Goal: Task Accomplishment & Management: Manage account settings

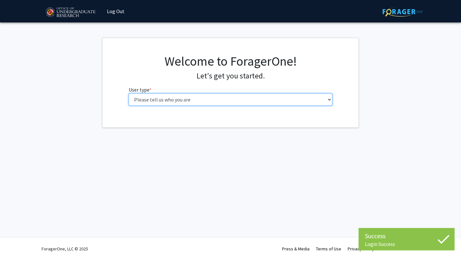
click at [278, 101] on select "Please tell us who you are Undergraduate Student Master's Student Doctoral Cand…" at bounding box center [231, 99] width 204 height 12
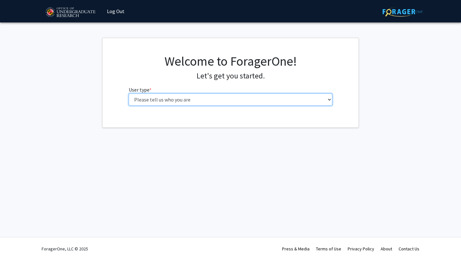
select select "1: undergrad"
click at [129, 93] on select "Please tell us who you are Undergraduate Student Master's Student Doctoral Cand…" at bounding box center [231, 99] width 204 height 12
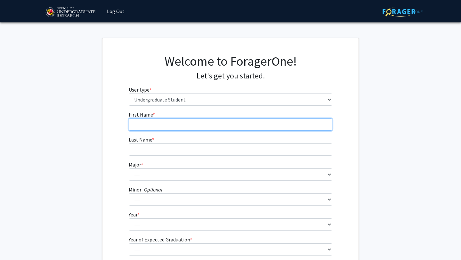
click at [251, 130] on input "First Name * required" at bounding box center [231, 124] width 204 height 12
type input "[PERSON_NAME]"
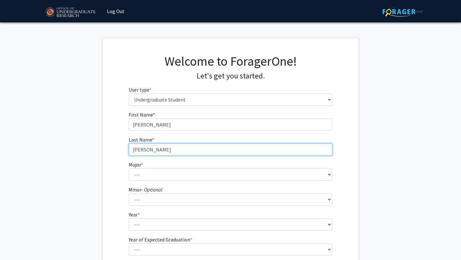
click at [138, 151] on input "[PERSON_NAME]" at bounding box center [231, 149] width 204 height 12
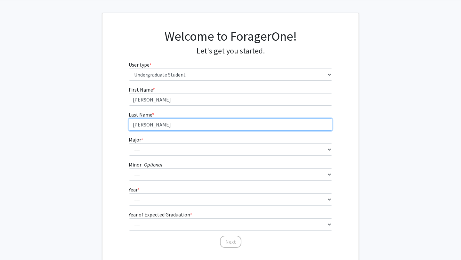
scroll to position [27, 0]
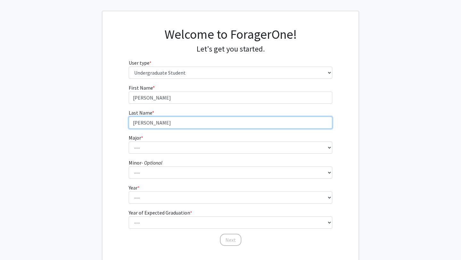
type input "[PERSON_NAME]"
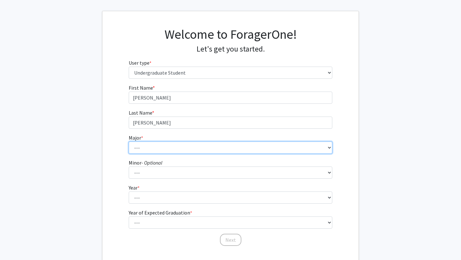
click at [154, 149] on select "--- Accounting Aerospace Engineering African American and Africana Studies Agri…" at bounding box center [231, 147] width 204 height 12
select select "17: 2318"
click at [129, 141] on select "--- Accounting Aerospace Engineering African American and Africana Studies Agri…" at bounding box center [231, 147] width 204 height 12
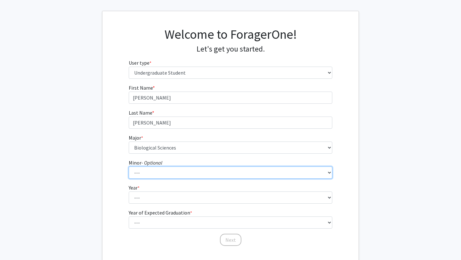
click at [164, 169] on select "--- Actuarial Mathematics Advanced Cybersecurity Experience for Students Africa…" at bounding box center [231, 172] width 204 height 12
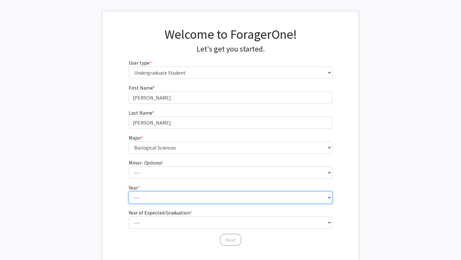
click at [167, 200] on select "--- First-year Sophomore Junior Senior Postbaccalaureate Certificate" at bounding box center [231, 197] width 204 height 12
select select "4: senior"
click at [129, 191] on select "--- First-year Sophomore Junior Senior Postbaccalaureate Certificate" at bounding box center [231, 197] width 204 height 12
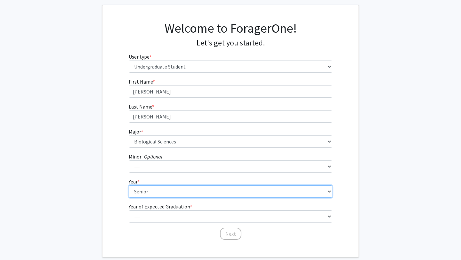
scroll to position [36, 0]
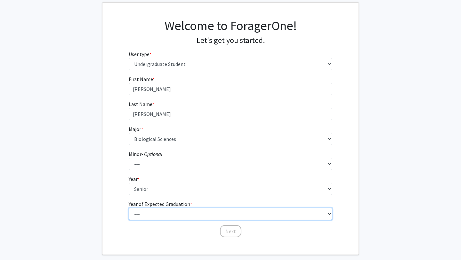
click at [167, 216] on select "--- 2025 2026 2027 2028 2029 2030 2031 2032 2033 2034" at bounding box center [231, 214] width 204 height 12
select select "2: 2026"
click at [129, 208] on select "--- 2025 2026 2027 2028 2029 2030 2031 2032 2033 2034" at bounding box center [231, 214] width 204 height 12
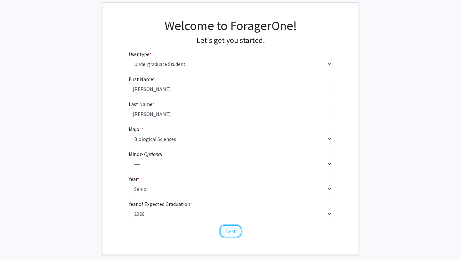
click at [230, 230] on button "Next" at bounding box center [230, 231] width 21 height 12
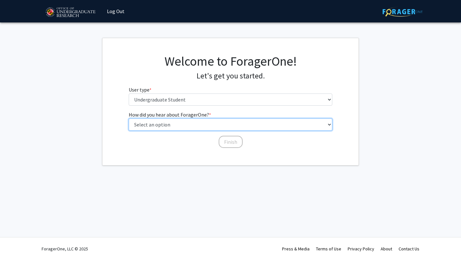
click at [254, 120] on select "Select an option Peer/student recommendation Faculty/staff recommendation Unive…" at bounding box center [231, 124] width 204 height 12
select select "4: university_email"
click at [129, 118] on select "Select an option Peer/student recommendation Faculty/staff recommendation Unive…" at bounding box center [231, 124] width 204 height 12
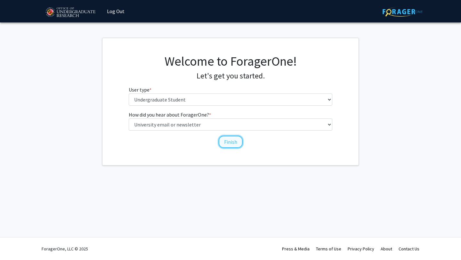
click at [233, 142] on button "Finish" at bounding box center [231, 142] width 24 height 12
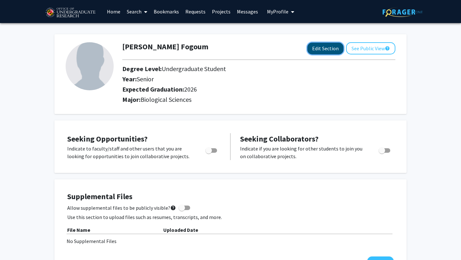
click at [326, 47] on button "Edit Section" at bounding box center [325, 49] width 36 height 12
select select "senior"
select select "2026"
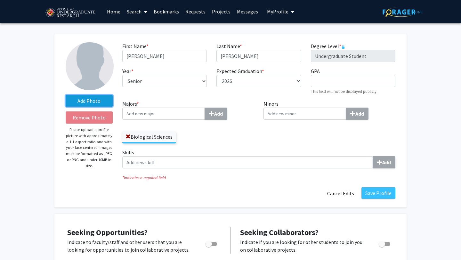
click at [79, 101] on label "Add Photo" at bounding box center [89, 101] width 47 height 12
click at [0, 0] on input "Add Photo" at bounding box center [0, 0] width 0 height 0
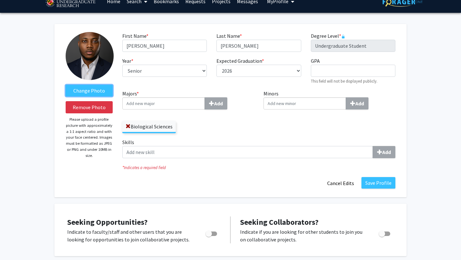
scroll to position [11, 0]
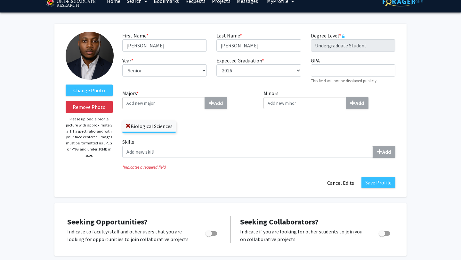
click at [178, 107] on input "Majors * Add" at bounding box center [163, 103] width 83 height 12
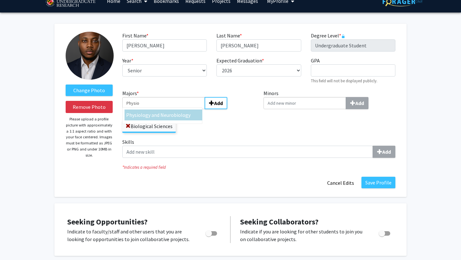
type input "Physio"
click at [176, 113] on span "logy and Neurobiology" at bounding box center [166, 115] width 50 height 6
click at [176, 109] on input "Physio" at bounding box center [163, 103] width 83 height 12
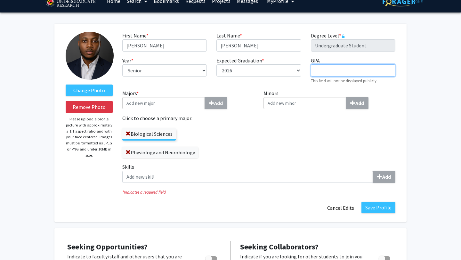
click at [339, 74] on input "GPA required" at bounding box center [353, 70] width 84 height 12
type input "3.7"
click at [314, 138] on div "Minors Add" at bounding box center [329, 126] width 141 height 74
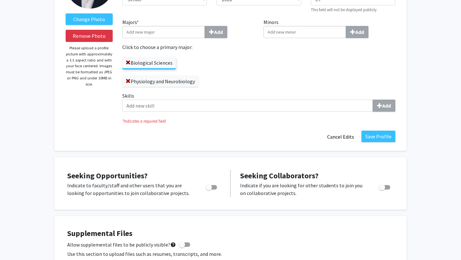
scroll to position [86, 0]
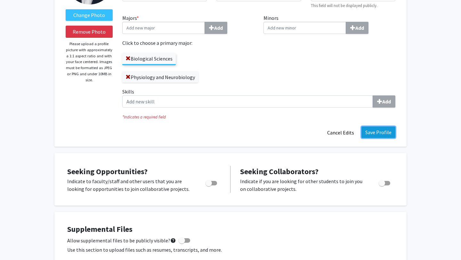
click at [382, 131] on button "Save Profile" at bounding box center [378, 132] width 34 height 12
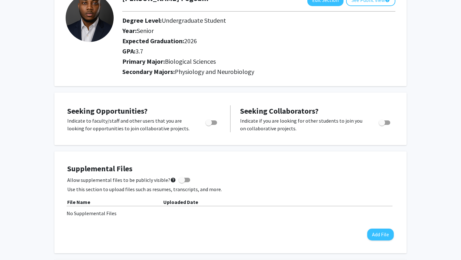
scroll to position [52, 0]
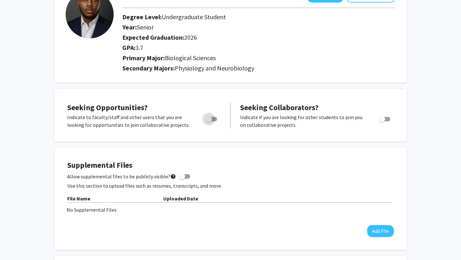
click at [209, 121] on span "Toggle" at bounding box center [208, 119] width 6 height 6
click at [209, 121] on input "Are you actively seeking opportunities?" at bounding box center [208, 121] width 0 height 0
checkbox input "true"
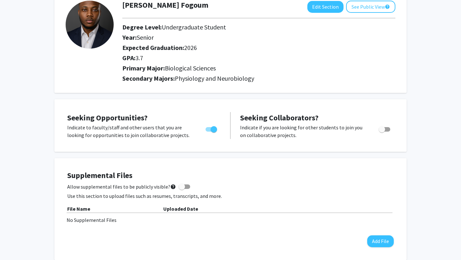
scroll to position [41, 0]
click at [92, 18] on img at bounding box center [90, 25] width 48 height 48
click at [92, 19] on img at bounding box center [90, 25] width 48 height 48
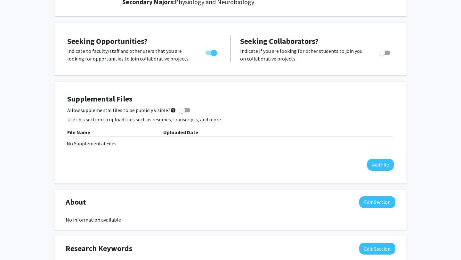
scroll to position [118, 0]
